Goal: Task Accomplishment & Management: Manage account settings

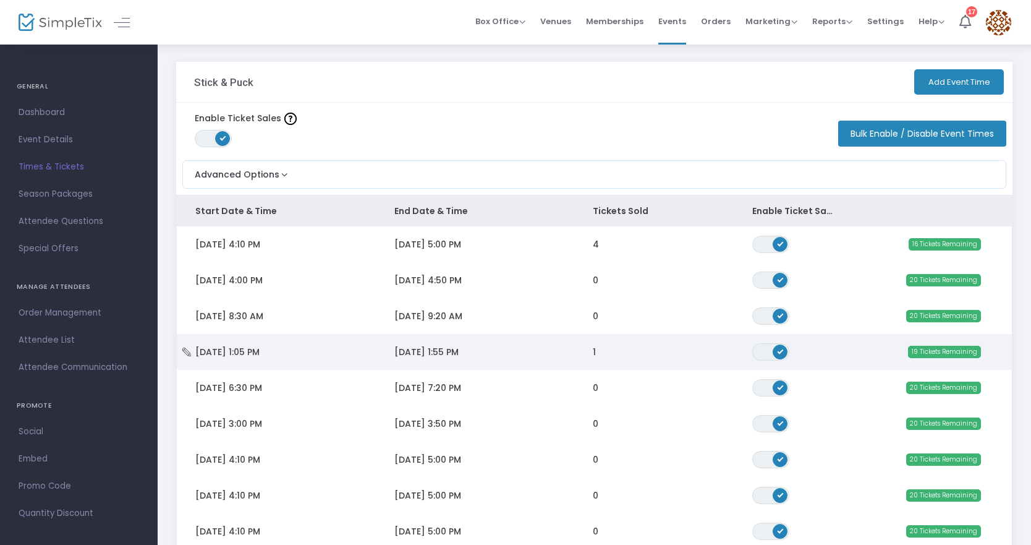
click at [313, 343] on td "[DATE] 1:05 PM" at bounding box center [276, 352] width 199 height 36
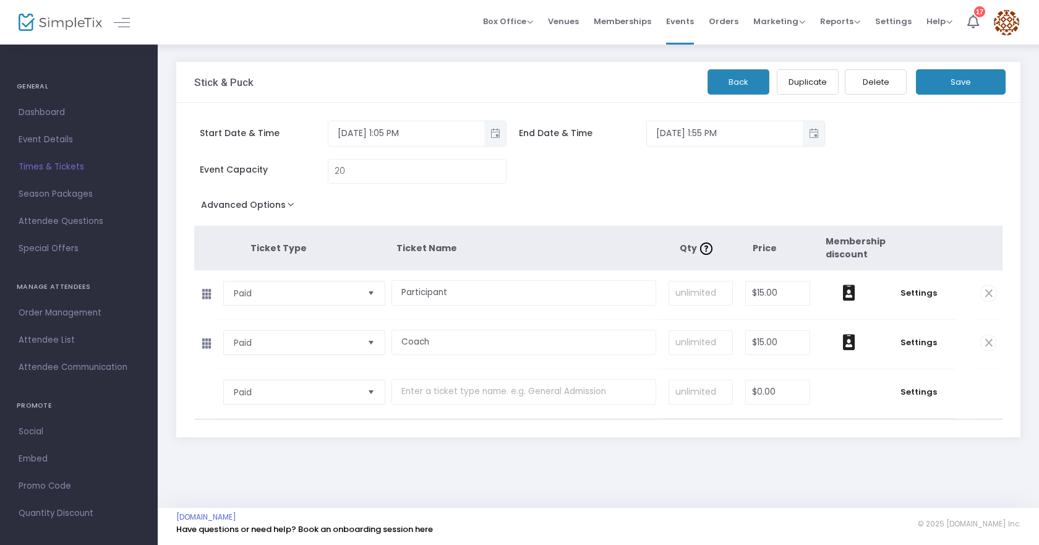
click at [795, 69] on div "Back Duplicate Delete Save" at bounding box center [871, 78] width 275 height 33
click at [801, 79] on button "Duplicate" at bounding box center [808, 81] width 62 height 25
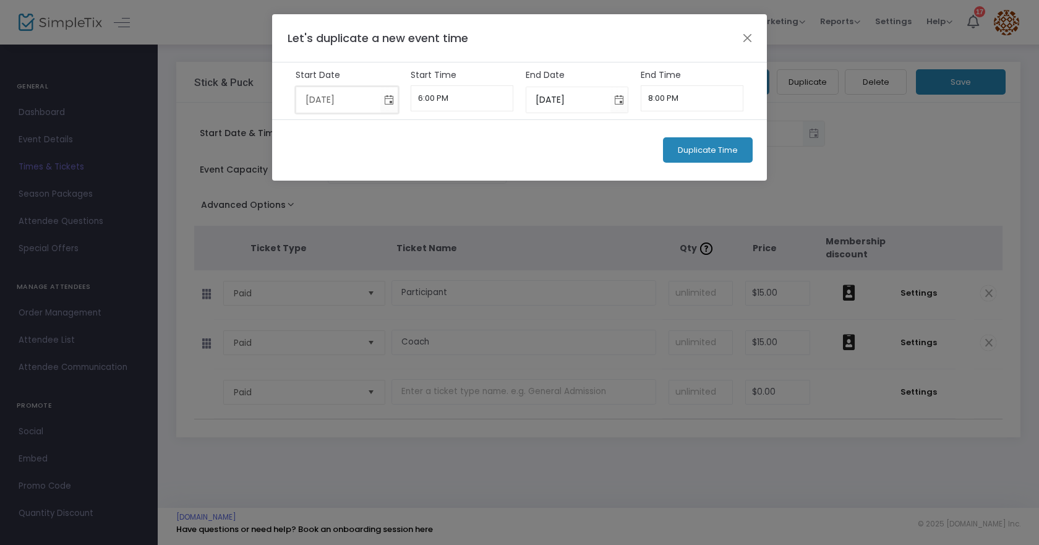
click at [355, 106] on input "9/18/2025" at bounding box center [338, 99] width 85 height 25
click at [389, 100] on span "Toggle calendar" at bounding box center [389, 100] width 20 height 20
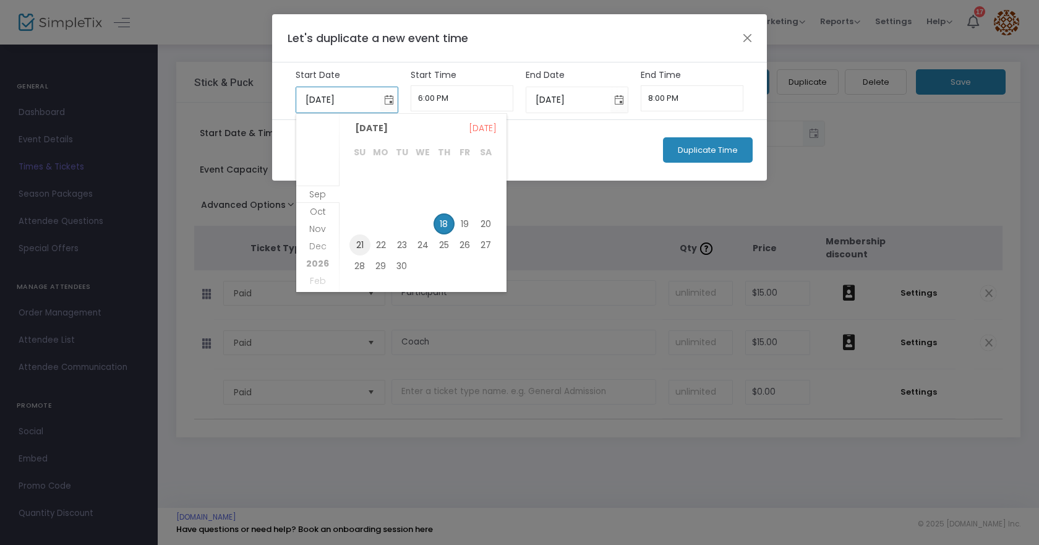
click at [358, 247] on span "21" at bounding box center [359, 244] width 21 height 21
type input "9/21/2025"
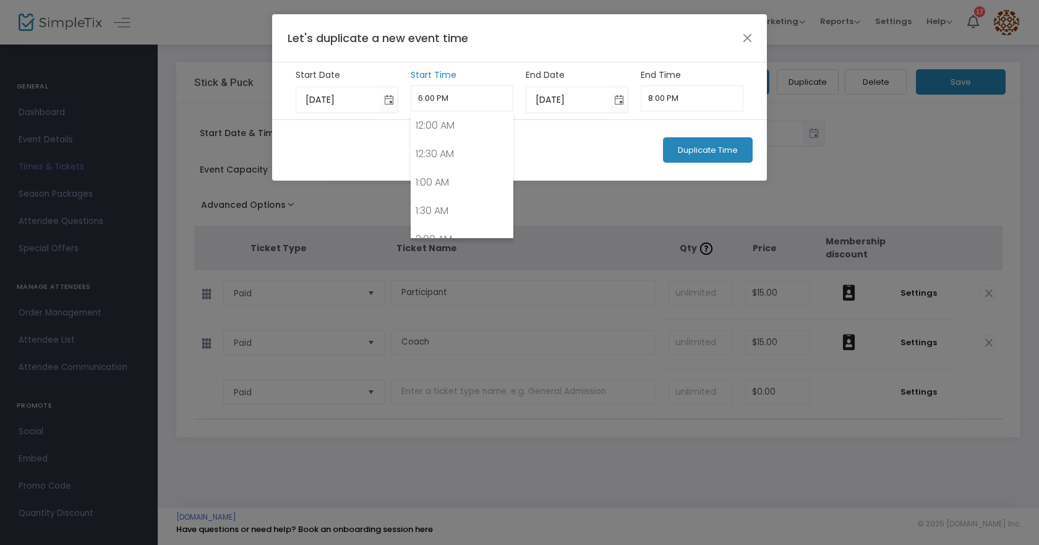
scroll to position [975, 0]
drag, startPoint x: 430, startPoint y: 101, endPoint x: 419, endPoint y: 109, distance: 12.9
click at [419, 109] on input "6:00 PM" at bounding box center [462, 98] width 103 height 26
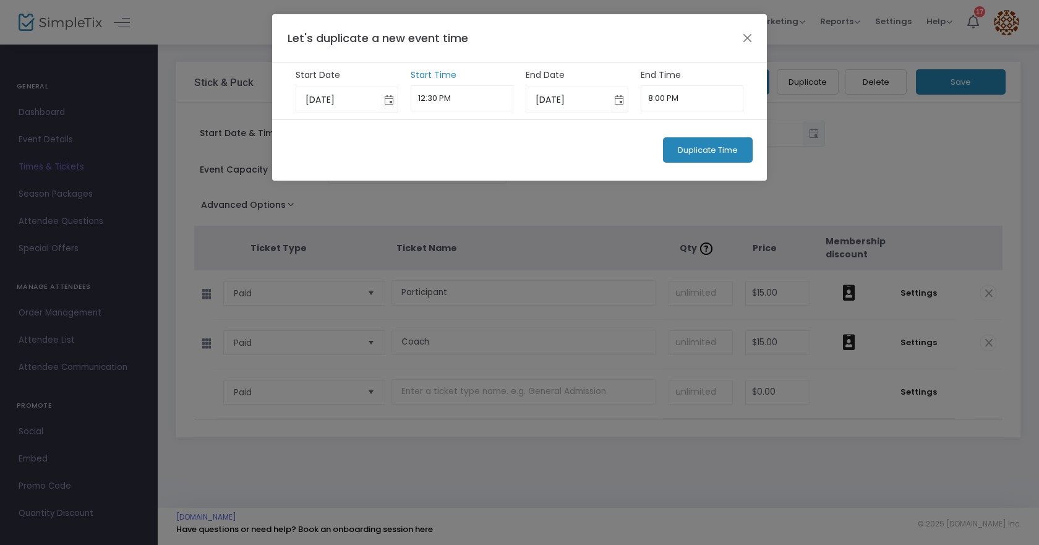
type input "12:30 PM"
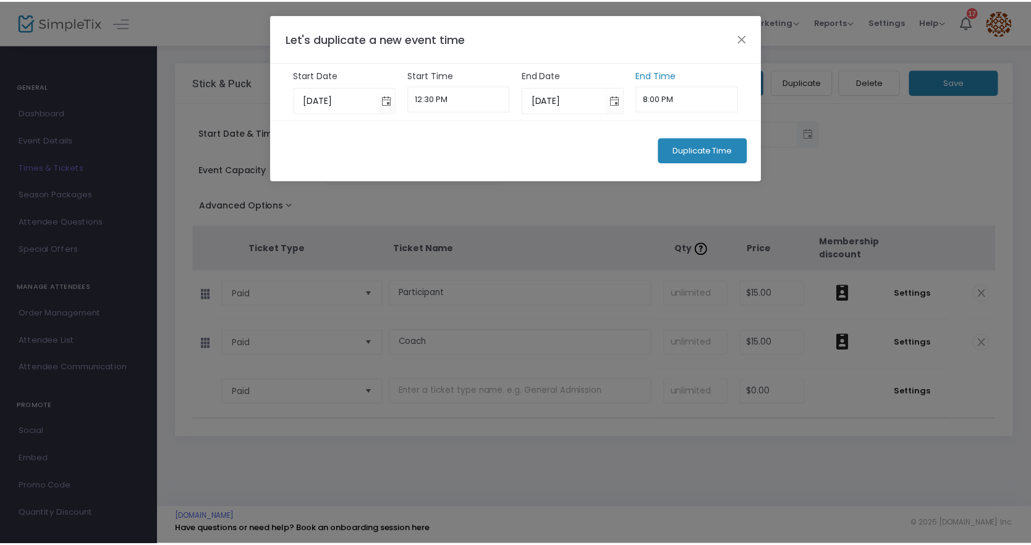
scroll to position [1089, 0]
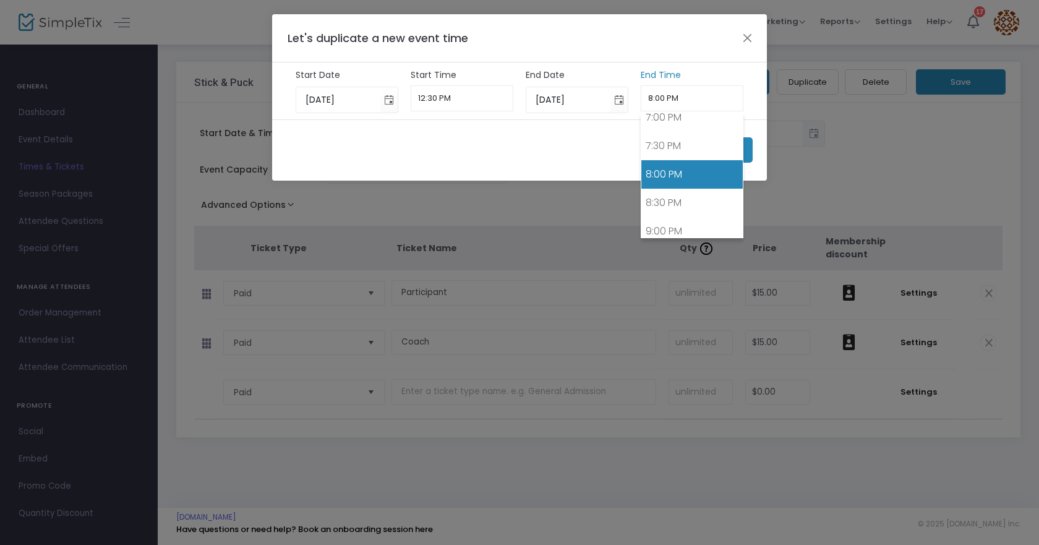
drag, startPoint x: 661, startPoint y: 104, endPoint x: 648, endPoint y: 111, distance: 14.7
click at [648, 111] on input "8:00 PM" at bounding box center [691, 98] width 103 height 26
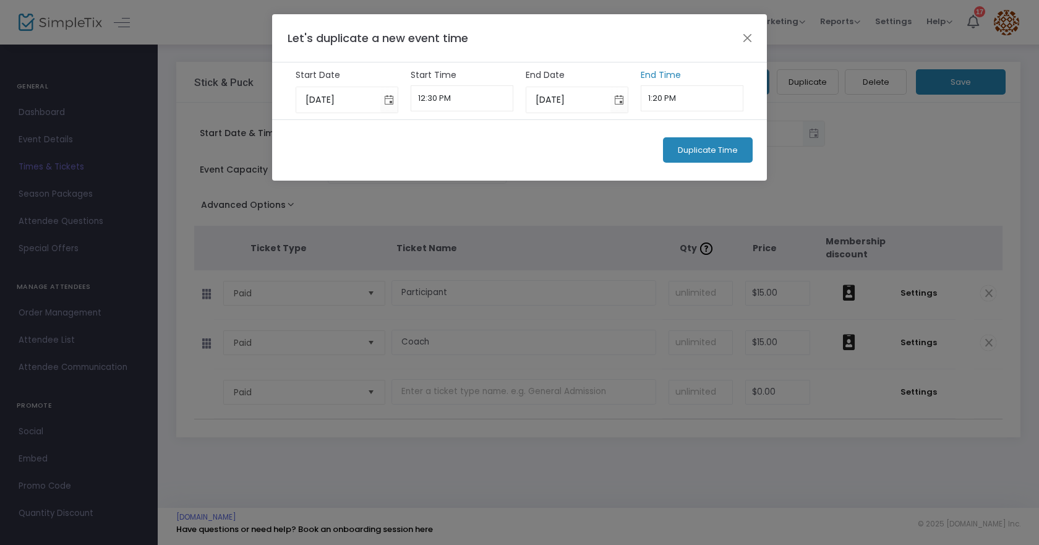
type input "1:20 PM"
click at [713, 150] on span "Duplicate Time" at bounding box center [708, 150] width 60 height 10
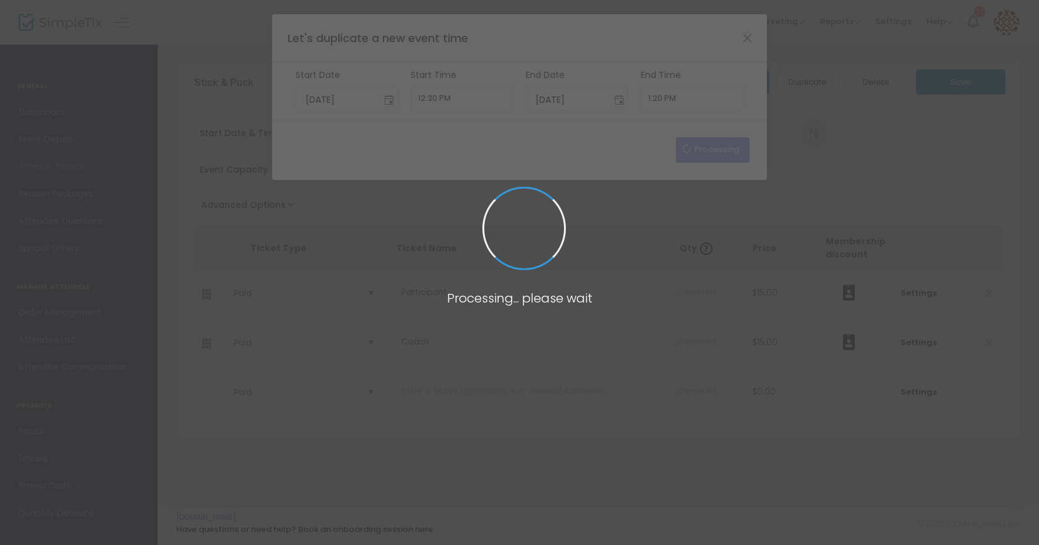
type input "9/18/2025"
type input "6:00 PM"
type input "9/18/2025"
type input "8:00 PM"
